Goal: Task Accomplishment & Management: Manage account settings

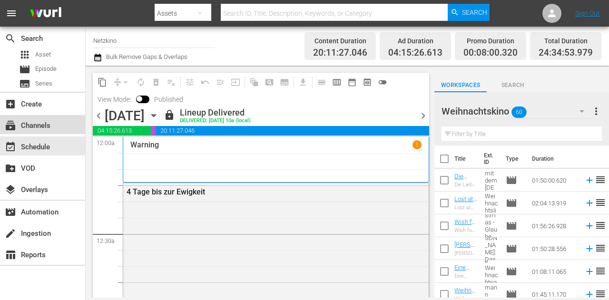
click at [45, 125] on div "subscriptions Channels" at bounding box center [26, 124] width 53 height 9
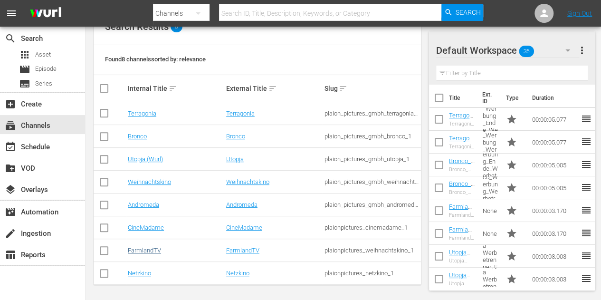
scroll to position [115, 0]
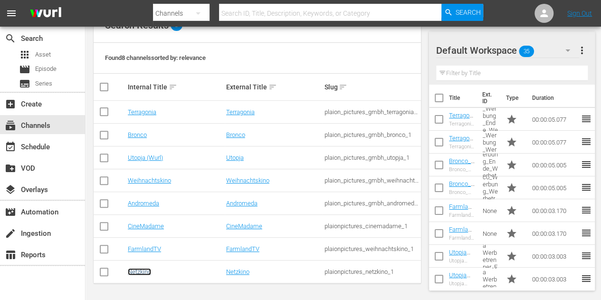
click at [139, 271] on link "Netzkino" at bounding box center [139, 271] width 23 height 7
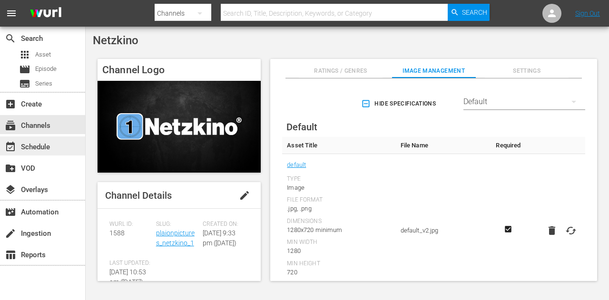
click at [49, 143] on div "event_available Schedule" at bounding box center [26, 145] width 53 height 9
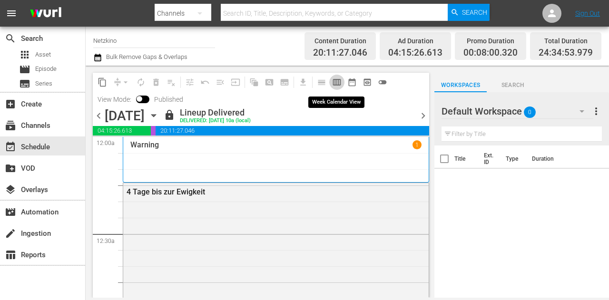
click at [341, 83] on button "calendar_view_week_outlined" at bounding box center [336, 82] width 15 height 15
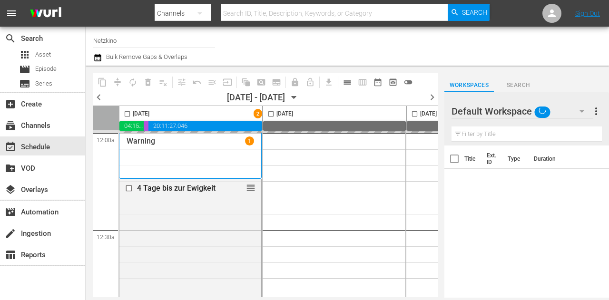
click at [410, 83] on span "toggle_off" at bounding box center [408, 82] width 10 height 10
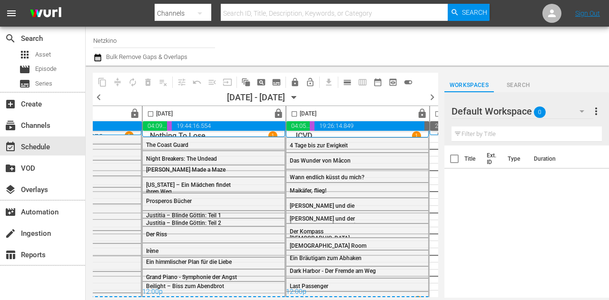
scroll to position [9, 552]
click at [148, 117] on input "checkbox" at bounding box center [149, 115] width 11 height 11
checkbox input "true"
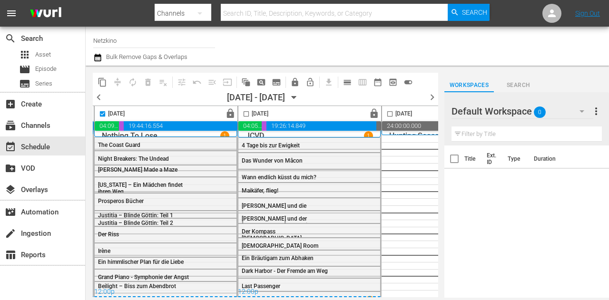
scroll to position [9, 600]
click at [102, 82] on span "content_copy" at bounding box center [102, 82] width 10 height 10
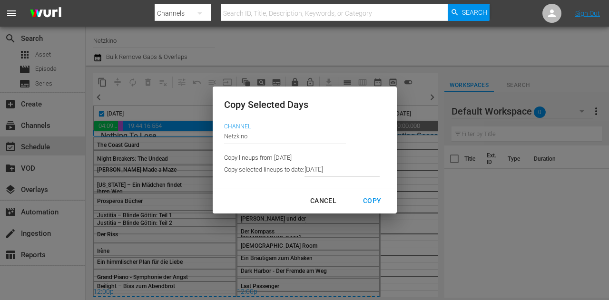
click at [315, 203] on div "Cancel" at bounding box center [322, 201] width 41 height 12
type input "[DATE]"
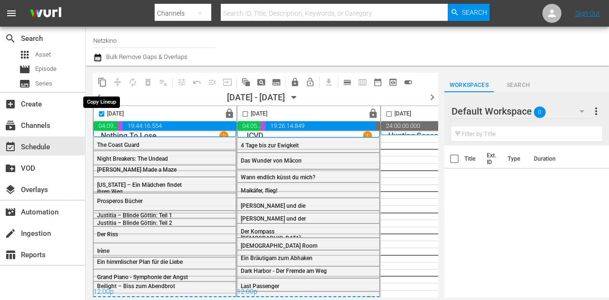
click at [104, 79] on span "content_copy" at bounding box center [102, 82] width 10 height 10
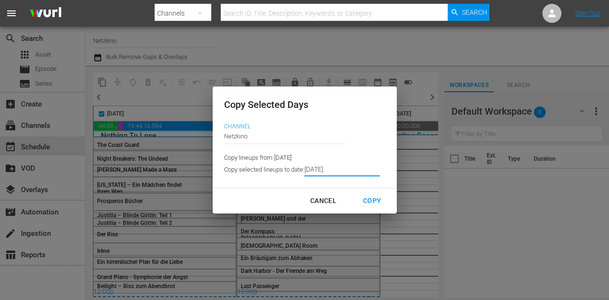
click at [340, 166] on input "[DATE]" at bounding box center [341, 169] width 75 height 14
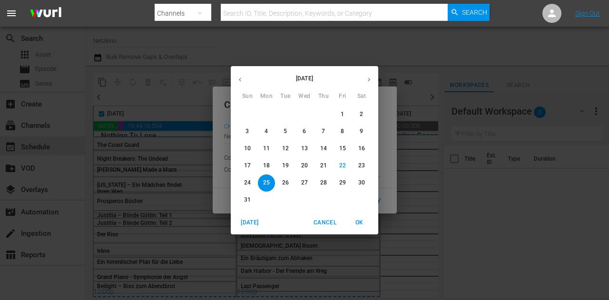
click at [301, 181] on p "27" at bounding box center [304, 183] width 7 height 8
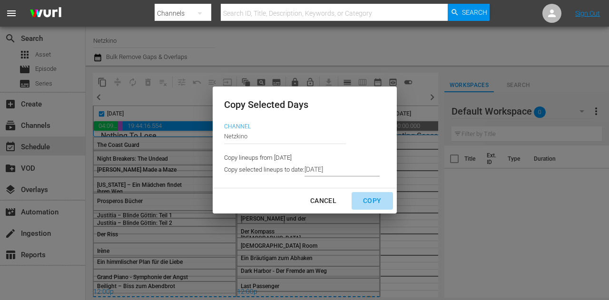
click at [372, 207] on button "Copy" at bounding box center [371, 201] width 41 height 18
type input "[DATE]"
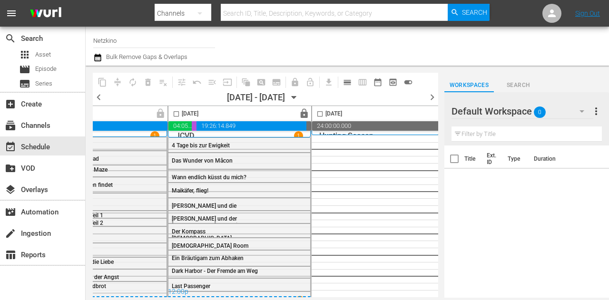
scroll to position [9, 689]
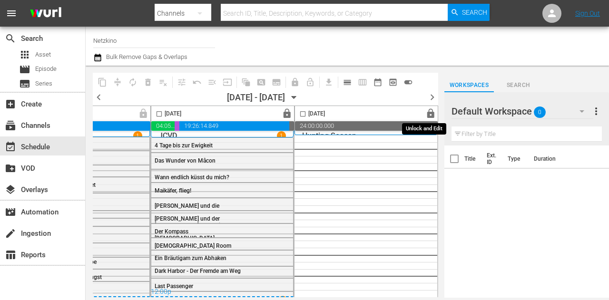
click at [427, 111] on span "lock" at bounding box center [430, 113] width 11 height 11
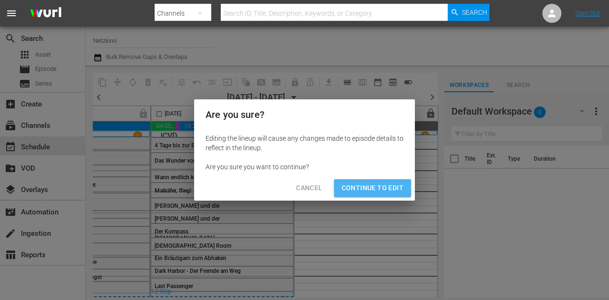
click at [376, 186] on span "Continue to Edit" at bounding box center [372, 188] width 62 height 12
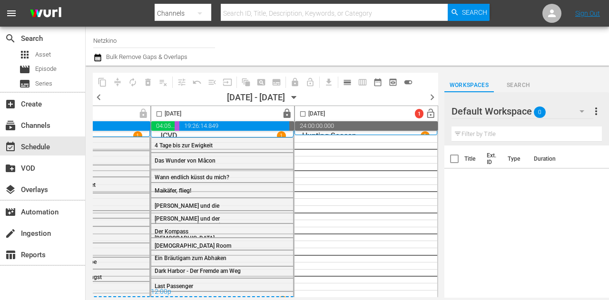
click at [299, 95] on icon "button" at bounding box center [294, 97] width 10 height 10
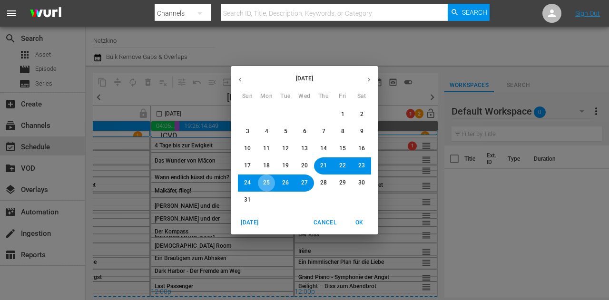
click at [265, 182] on span "25" at bounding box center [266, 183] width 7 height 8
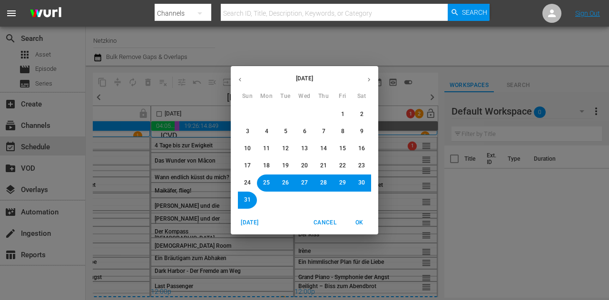
click at [361, 221] on span "OK" at bounding box center [359, 223] width 23 height 10
checkbox input "false"
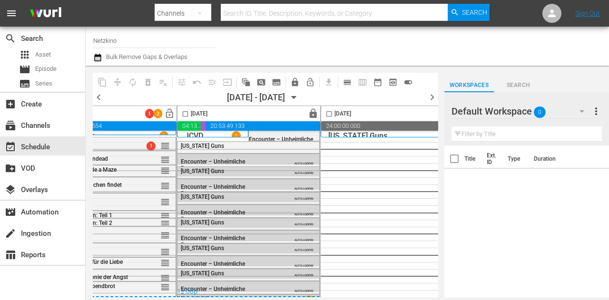
scroll to position [9, 358]
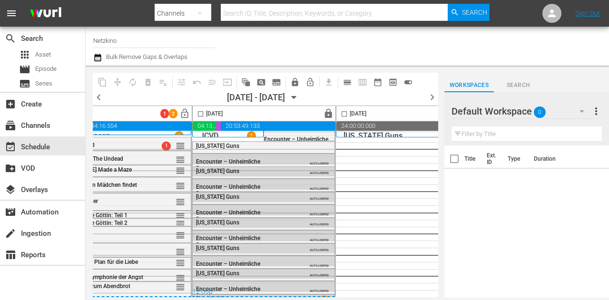
click at [201, 115] on input "checkbox" at bounding box center [200, 115] width 11 height 11
click at [327, 112] on span "lock" at bounding box center [328, 113] width 11 height 11
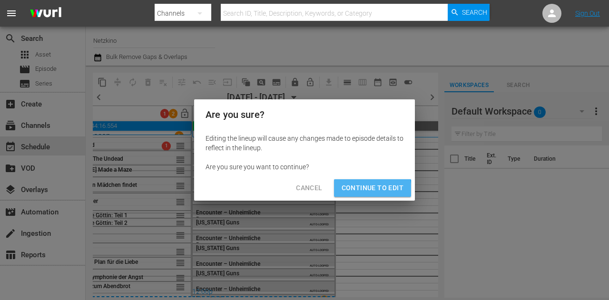
click at [355, 191] on span "Continue to Edit" at bounding box center [372, 188] width 62 height 12
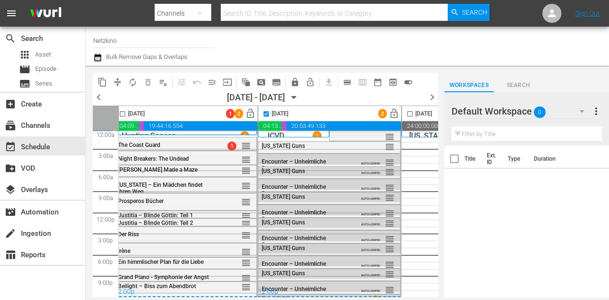
scroll to position [9, 300]
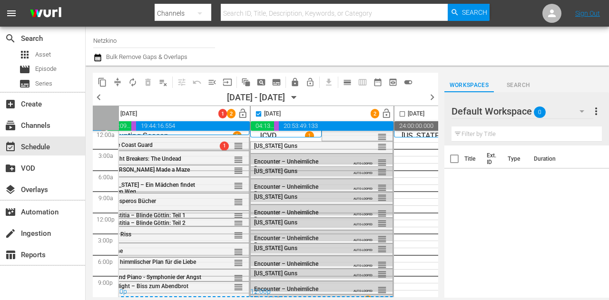
click at [259, 114] on input "checkbox" at bounding box center [258, 115] width 11 height 11
click at [258, 112] on input "checkbox" at bounding box center [258, 115] width 11 height 11
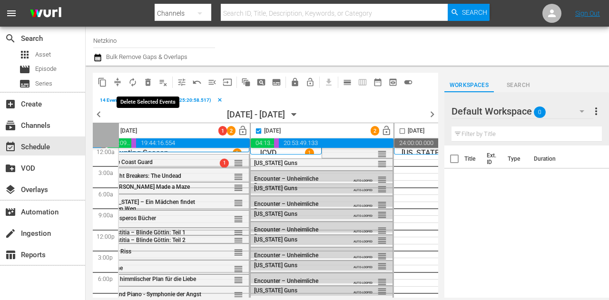
click at [149, 80] on span "delete_forever_outlined" at bounding box center [148, 82] width 10 height 10
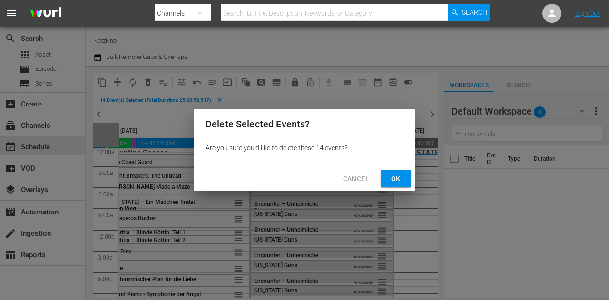
click at [394, 176] on span "Ok" at bounding box center [395, 179] width 15 height 12
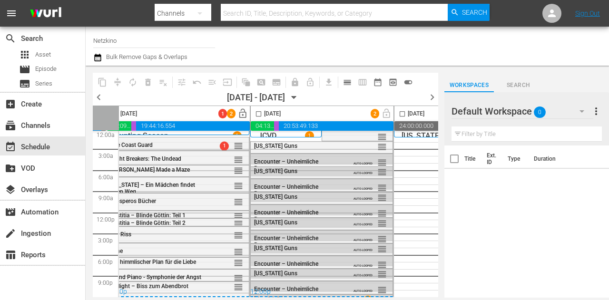
checkbox input "false"
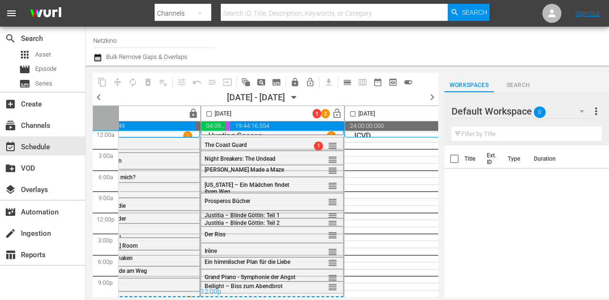
scroll to position [9, 213]
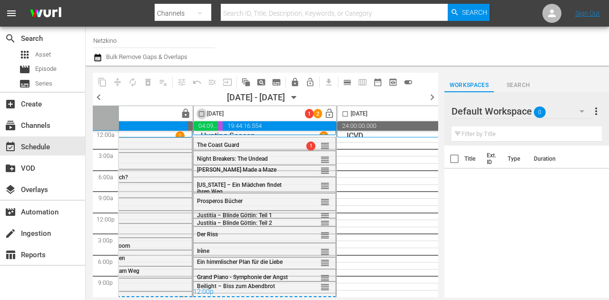
click at [201, 114] on input "checkbox" at bounding box center [201, 115] width 11 height 11
checkbox input "true"
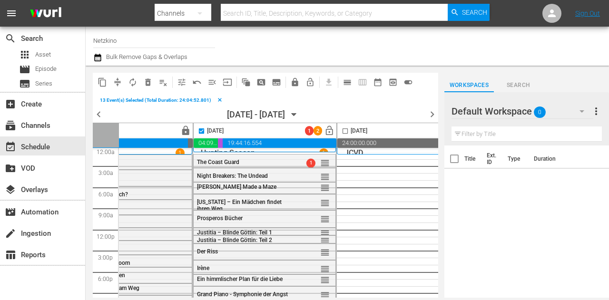
click at [343, 130] on input "checkbox" at bounding box center [344, 132] width 11 height 11
checkbox input "true"
click at [117, 86] on span "compress" at bounding box center [118, 82] width 10 height 10
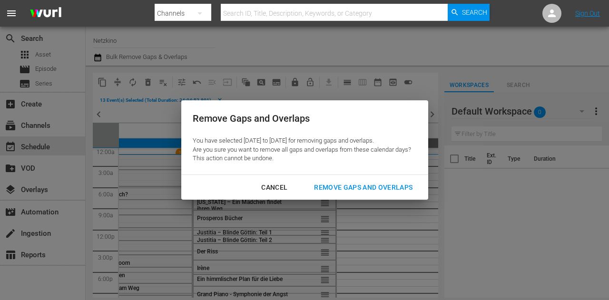
click at [370, 188] on div "Remove Gaps and Overlaps" at bounding box center [363, 188] width 114 height 12
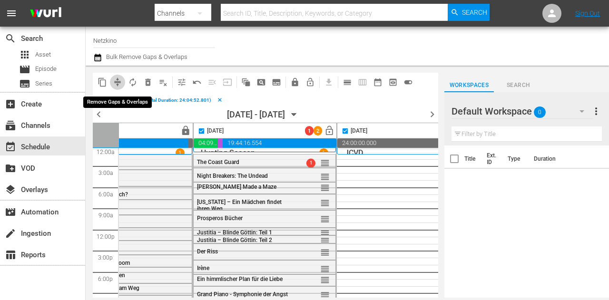
click at [118, 78] on span "compress" at bounding box center [118, 82] width 10 height 10
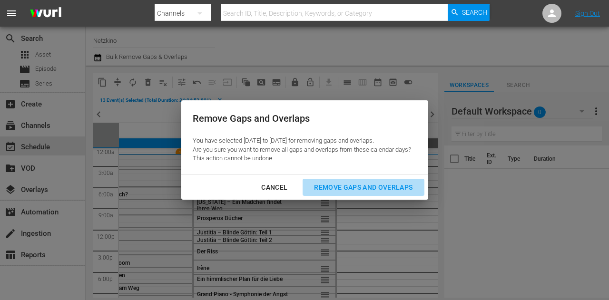
click at [340, 189] on div "Remove Gaps and Overlaps" at bounding box center [363, 188] width 114 height 12
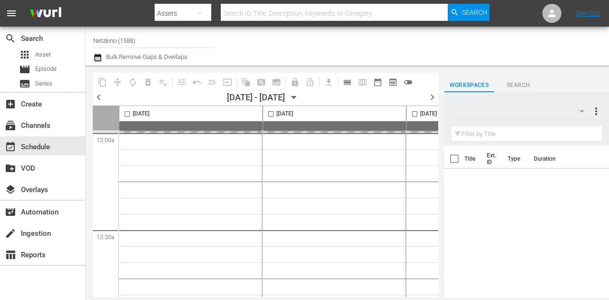
click at [408, 84] on span "toggle_off" at bounding box center [408, 82] width 10 height 10
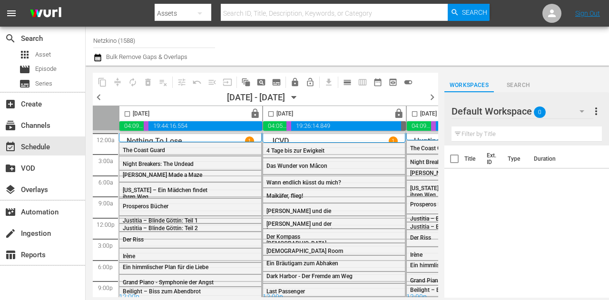
drag, startPoint x: 201, startPoint y: 292, endPoint x: 222, endPoint y: 293, distance: 21.4
click at [222, 292] on div "Nothing To Lose 1 12:00p Mon, Aug 25th All Day 12am 1am 2am 3am 4am 5am 6am 7am…" at bounding box center [190, 217] width 143 height 169
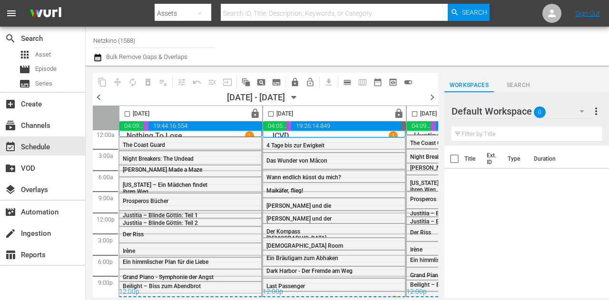
drag, startPoint x: 191, startPoint y: 293, endPoint x: 208, endPoint y: 294, distance: 17.1
click at [208, 294] on div "Monday, August 25th lock 04:09:21.404 00:11:14.843 19:44:16.554 00:00:00.000 Tu…" at bounding box center [265, 202] width 345 height 192
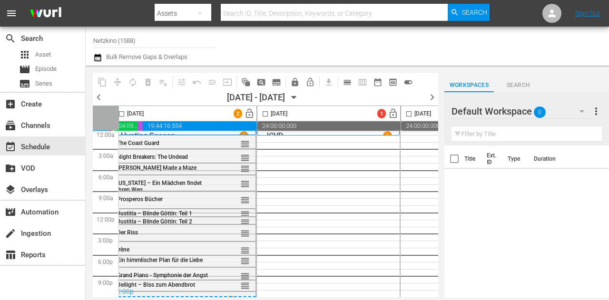
scroll to position [9, 266]
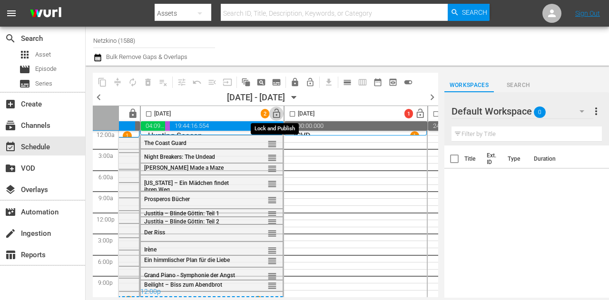
click at [276, 115] on span "lock_open" at bounding box center [276, 113] width 11 height 11
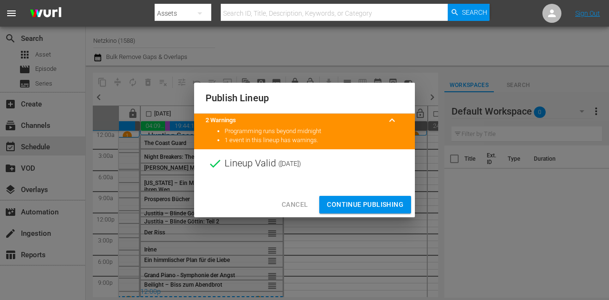
click at [379, 206] on span "Continue Publishing" at bounding box center [365, 205] width 77 height 12
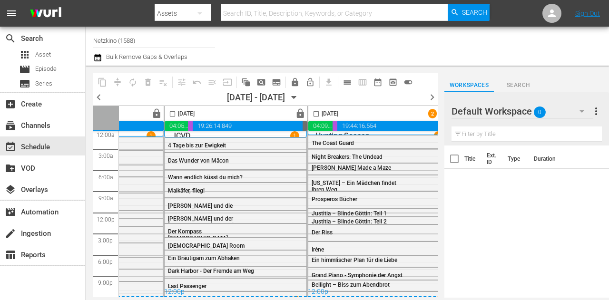
scroll to position [9, 113]
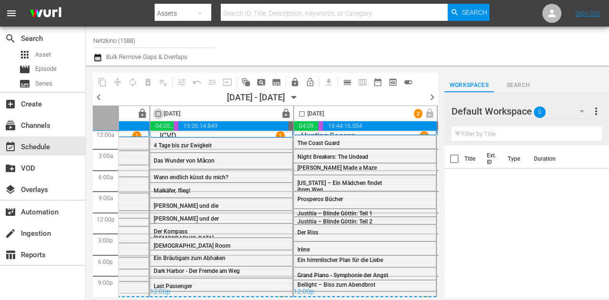
click at [157, 113] on input "checkbox" at bounding box center [158, 115] width 11 height 11
checkbox input "true"
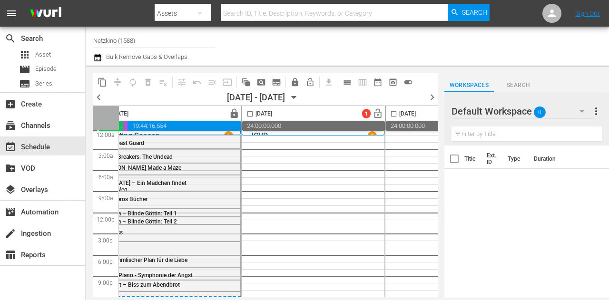
scroll to position [9, 310]
click at [248, 114] on input "checkbox" at bounding box center [247, 115] width 11 height 11
click at [246, 115] on input "checkbox" at bounding box center [247, 115] width 11 height 11
checkbox input "false"
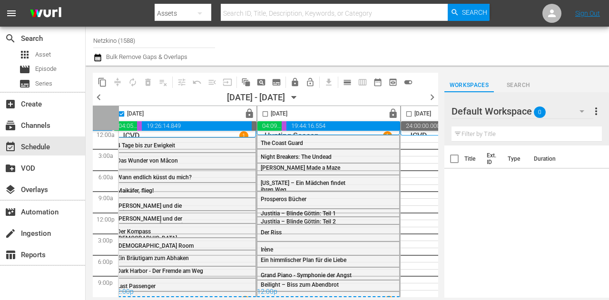
scroll to position [9, 127]
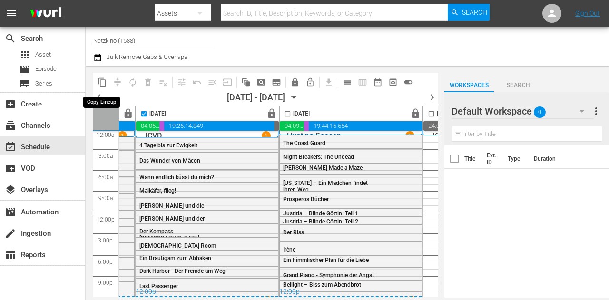
click at [99, 82] on span "content_copy" at bounding box center [102, 82] width 10 height 10
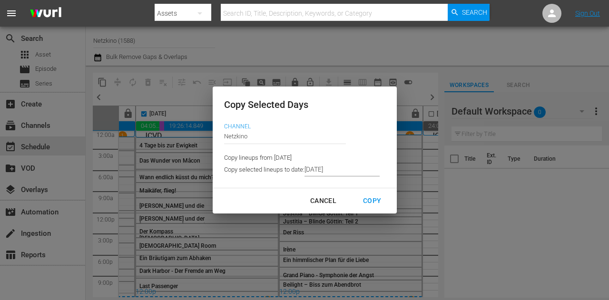
click at [341, 170] on input "[DATE]" at bounding box center [341, 169] width 75 height 14
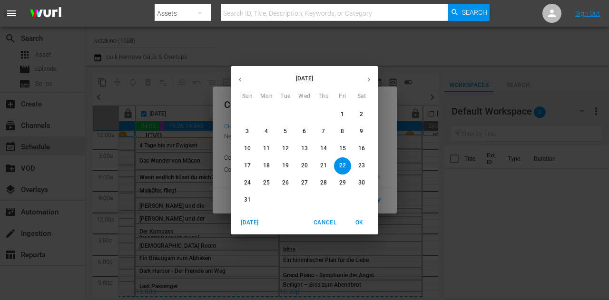
click at [322, 182] on p "28" at bounding box center [323, 183] width 7 height 8
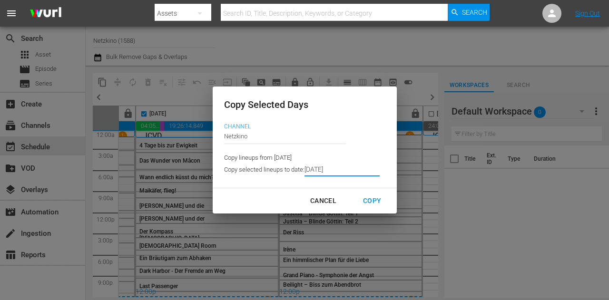
click at [367, 203] on div "Copy" at bounding box center [371, 201] width 33 height 12
type input "8/26/2025"
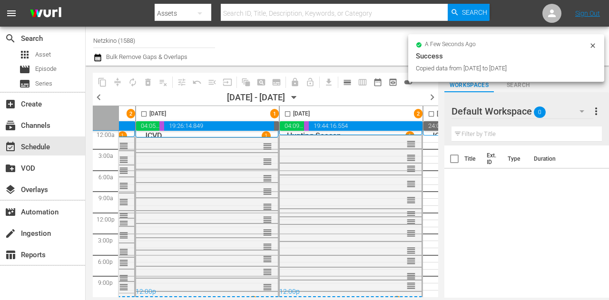
checkbox input "false"
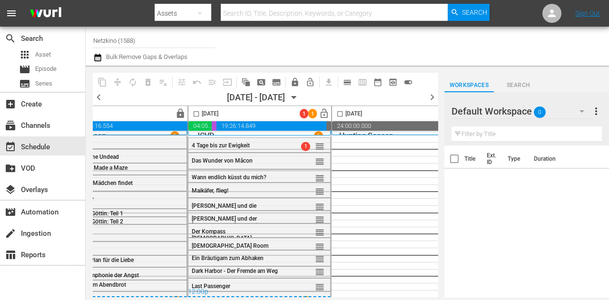
scroll to position [9, 389]
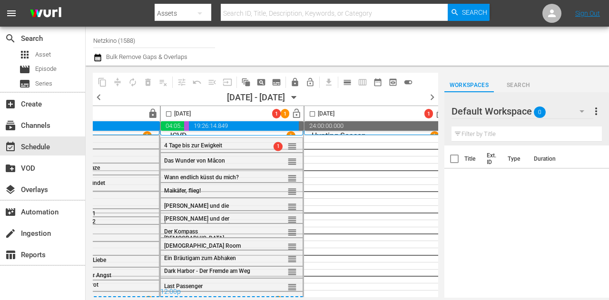
click at [165, 116] on input "checkbox" at bounding box center [168, 115] width 11 height 11
checkbox input "true"
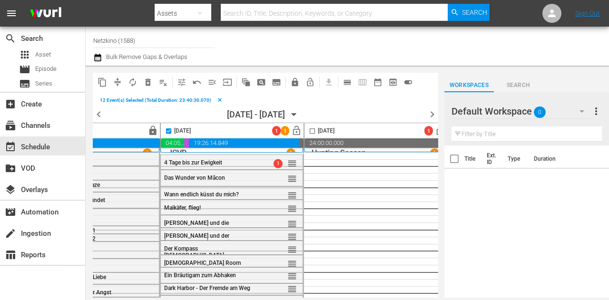
click at [312, 134] on input "checkbox" at bounding box center [312, 132] width 11 height 11
checkbox input "true"
click at [118, 86] on span "compress" at bounding box center [118, 82] width 10 height 10
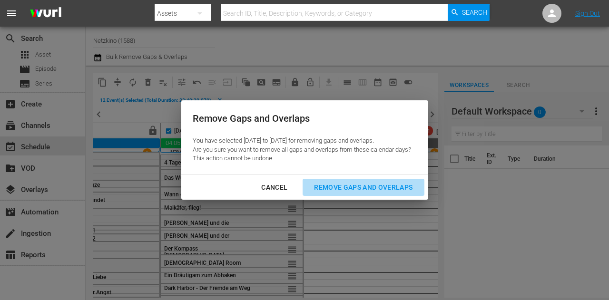
click at [352, 188] on div "Remove Gaps and Overlaps" at bounding box center [363, 188] width 114 height 12
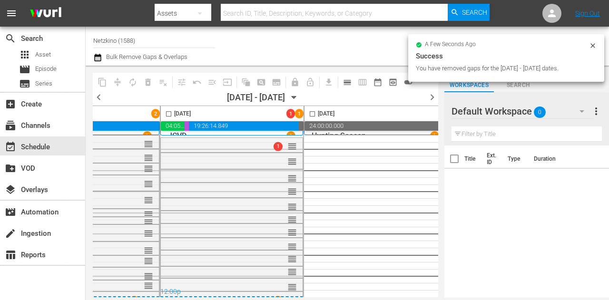
checkbox input "false"
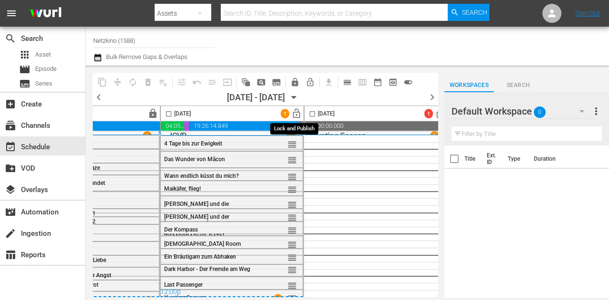
click at [298, 112] on span "lock_open" at bounding box center [296, 113] width 11 height 11
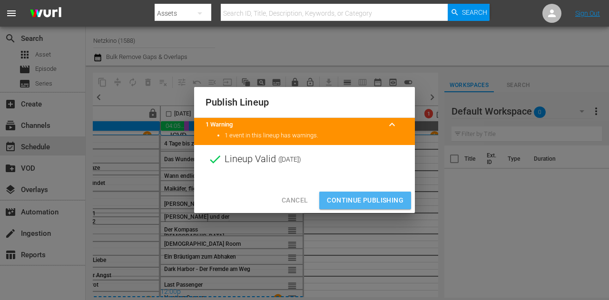
click at [357, 195] on span "Continue Publishing" at bounding box center [365, 200] width 77 height 12
